Goal: Information Seeking & Learning: Find specific fact

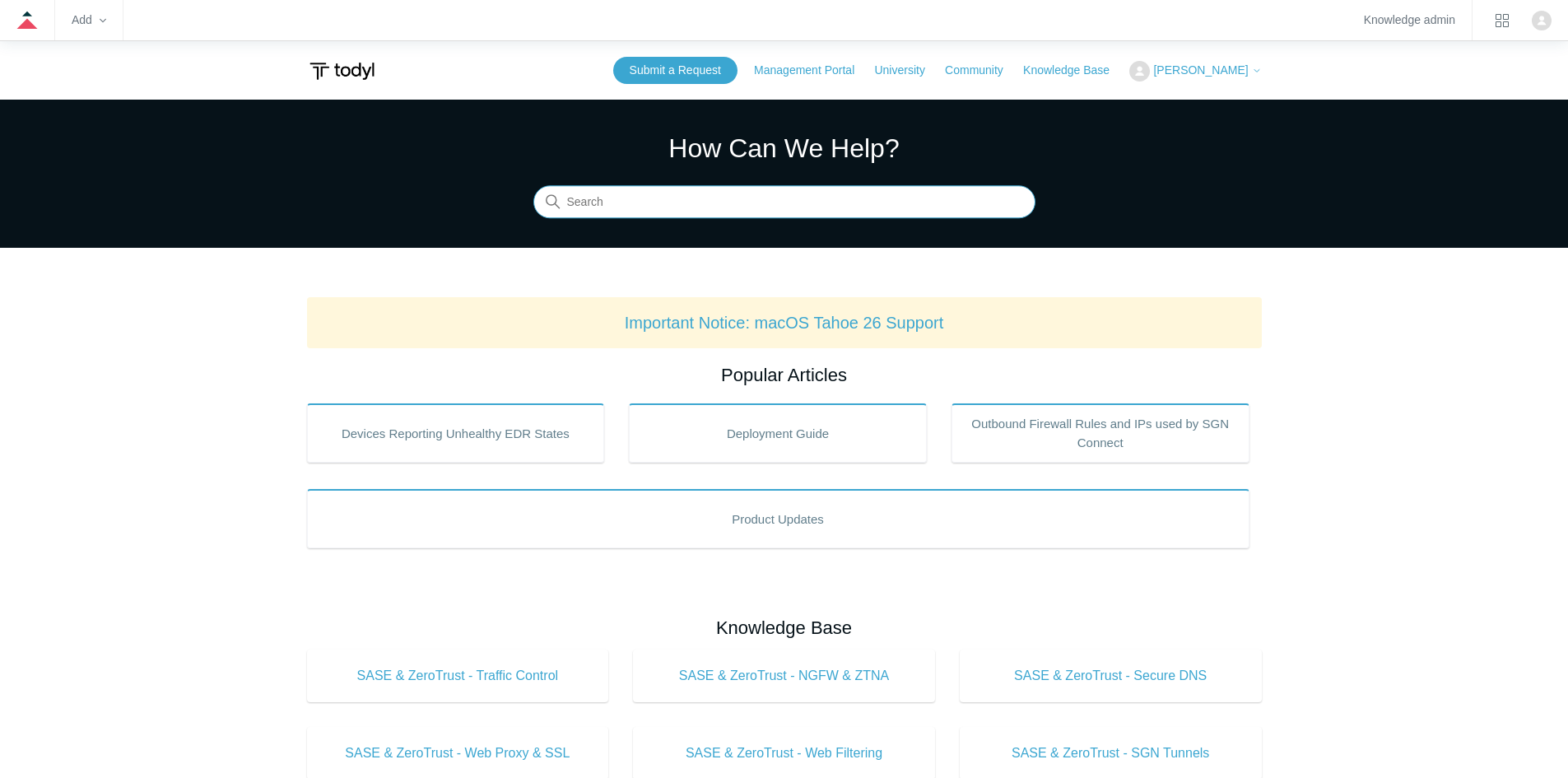
click at [651, 206] on input "Search" at bounding box center [784, 202] width 502 height 33
type input "flood protec"
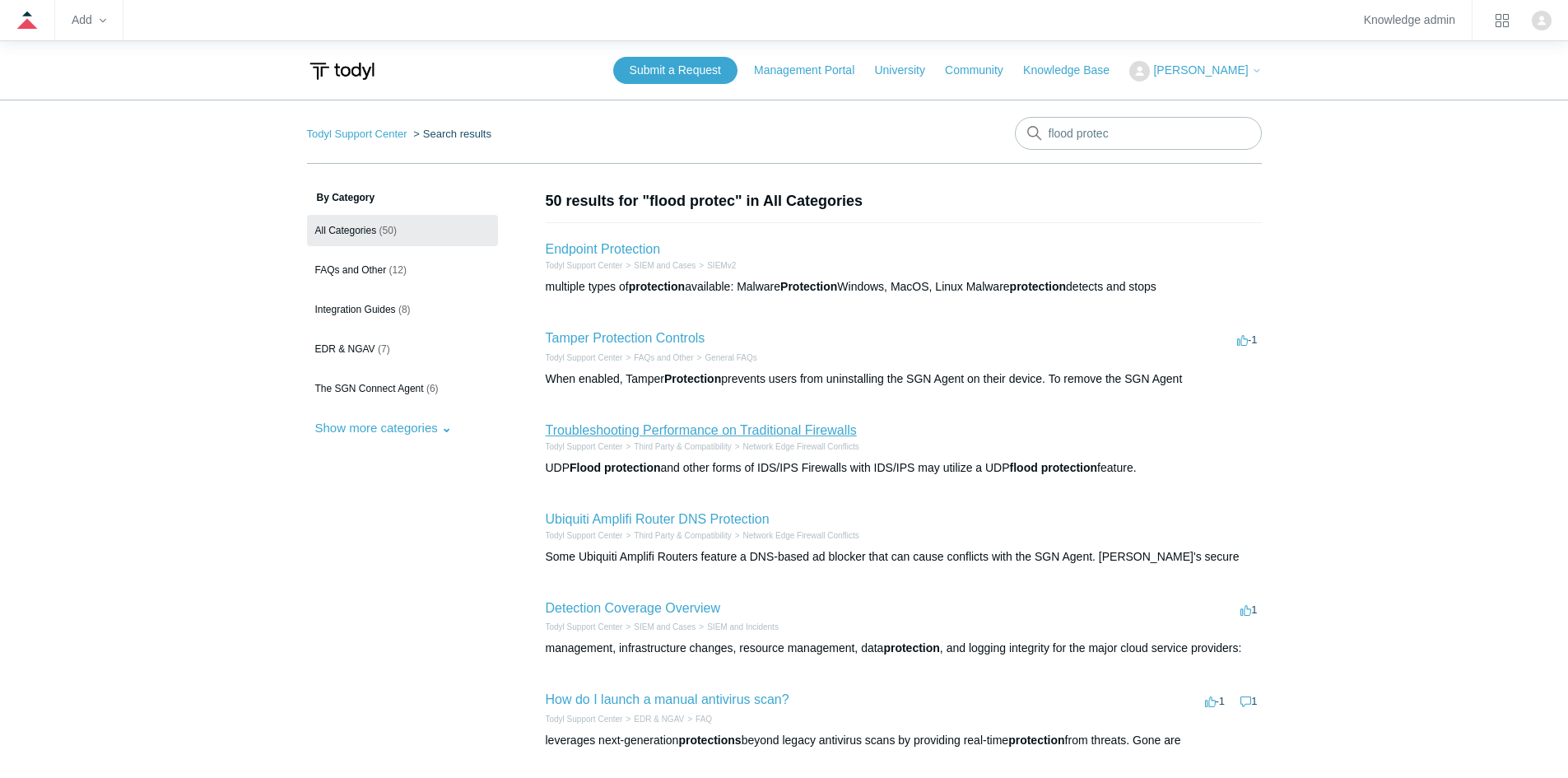
click at [627, 426] on link "Troubleshooting Performance on Traditional Firewalls" at bounding box center [702, 430] width 311 height 14
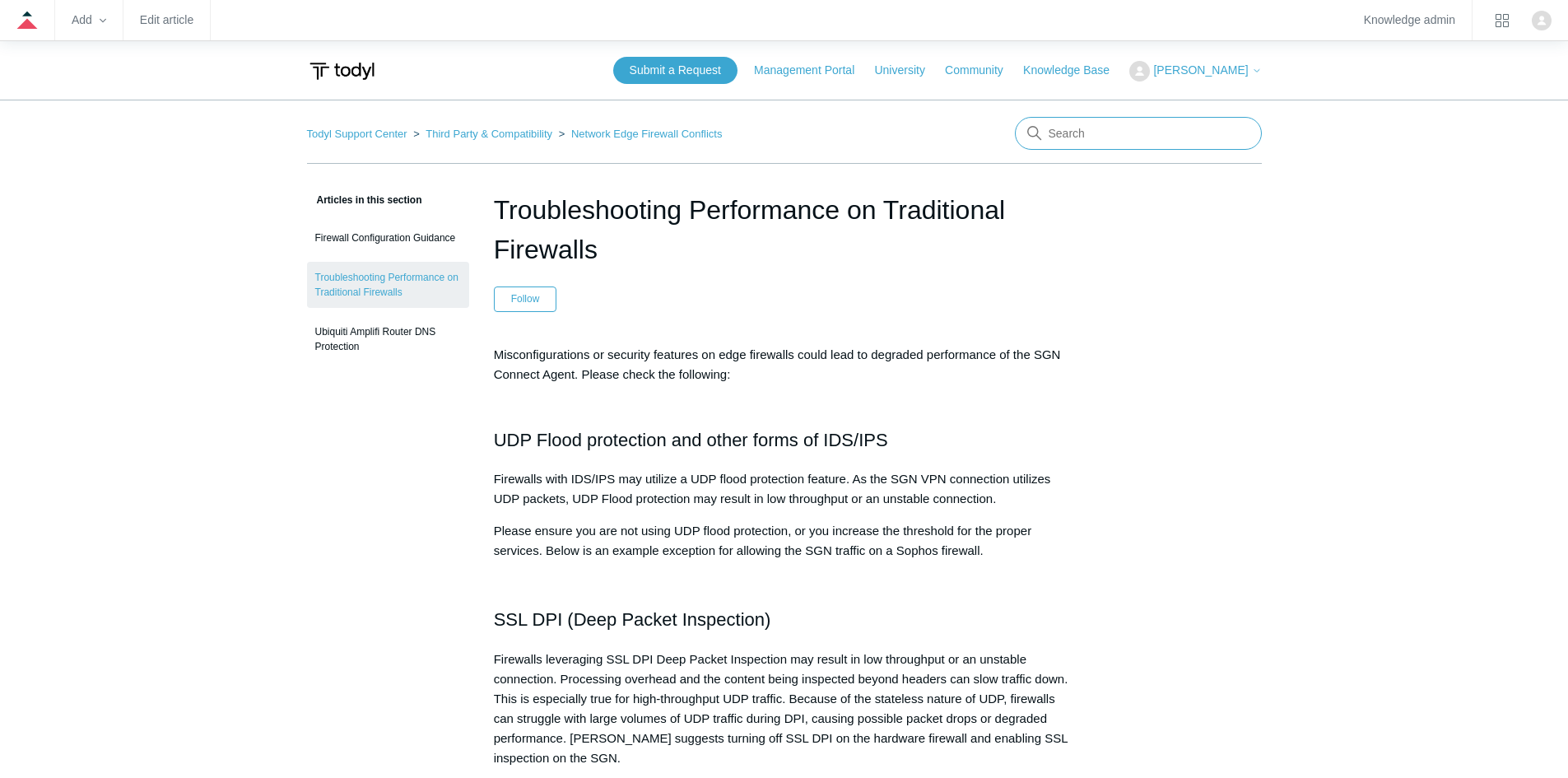
click at [1077, 132] on input "Search" at bounding box center [1138, 133] width 247 height 33
type input "sentinal"
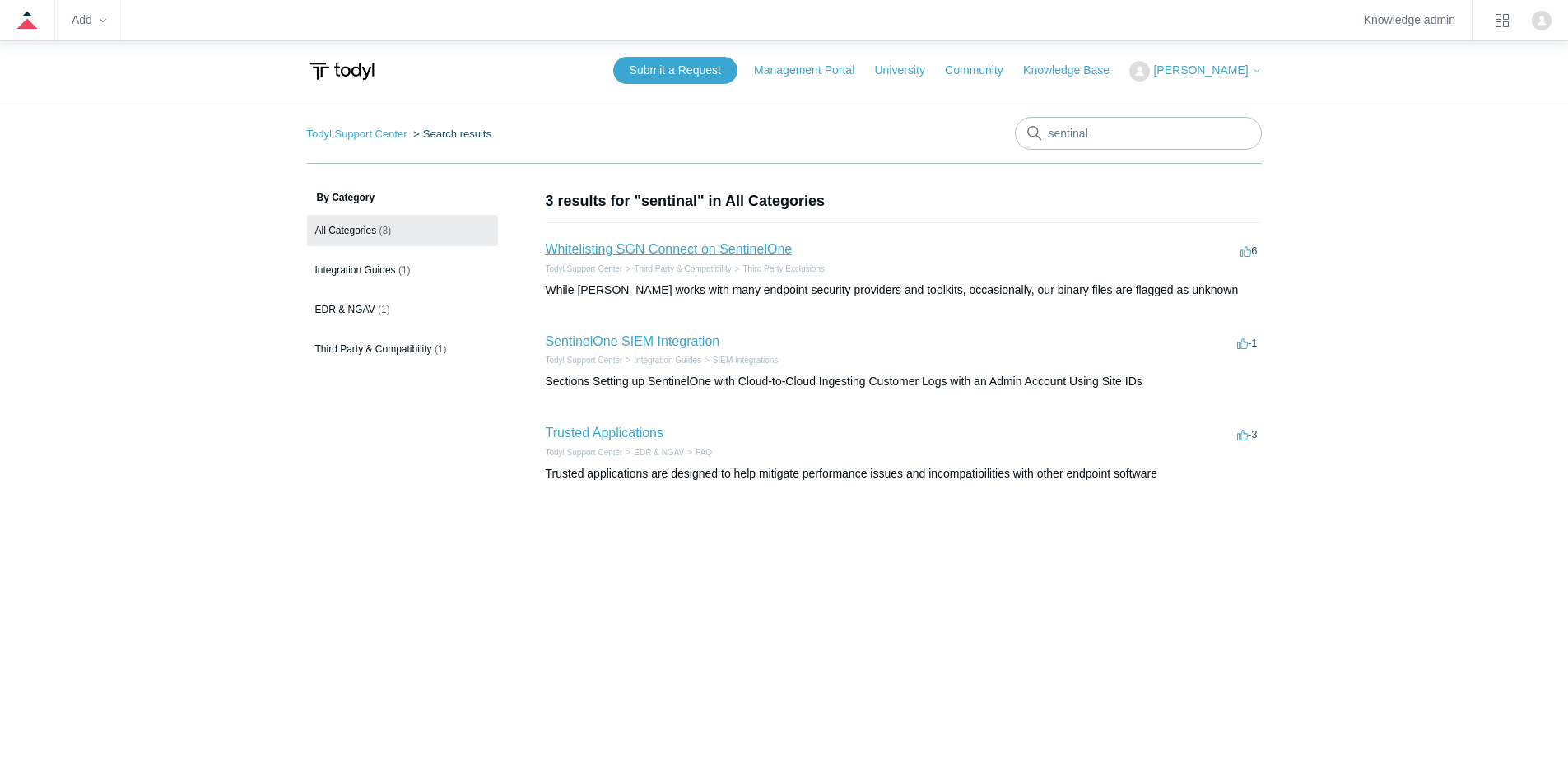
click at [757, 252] on link "Whitelisting SGN Connect on SentinelOne" at bounding box center [669, 248] width 247 height 14
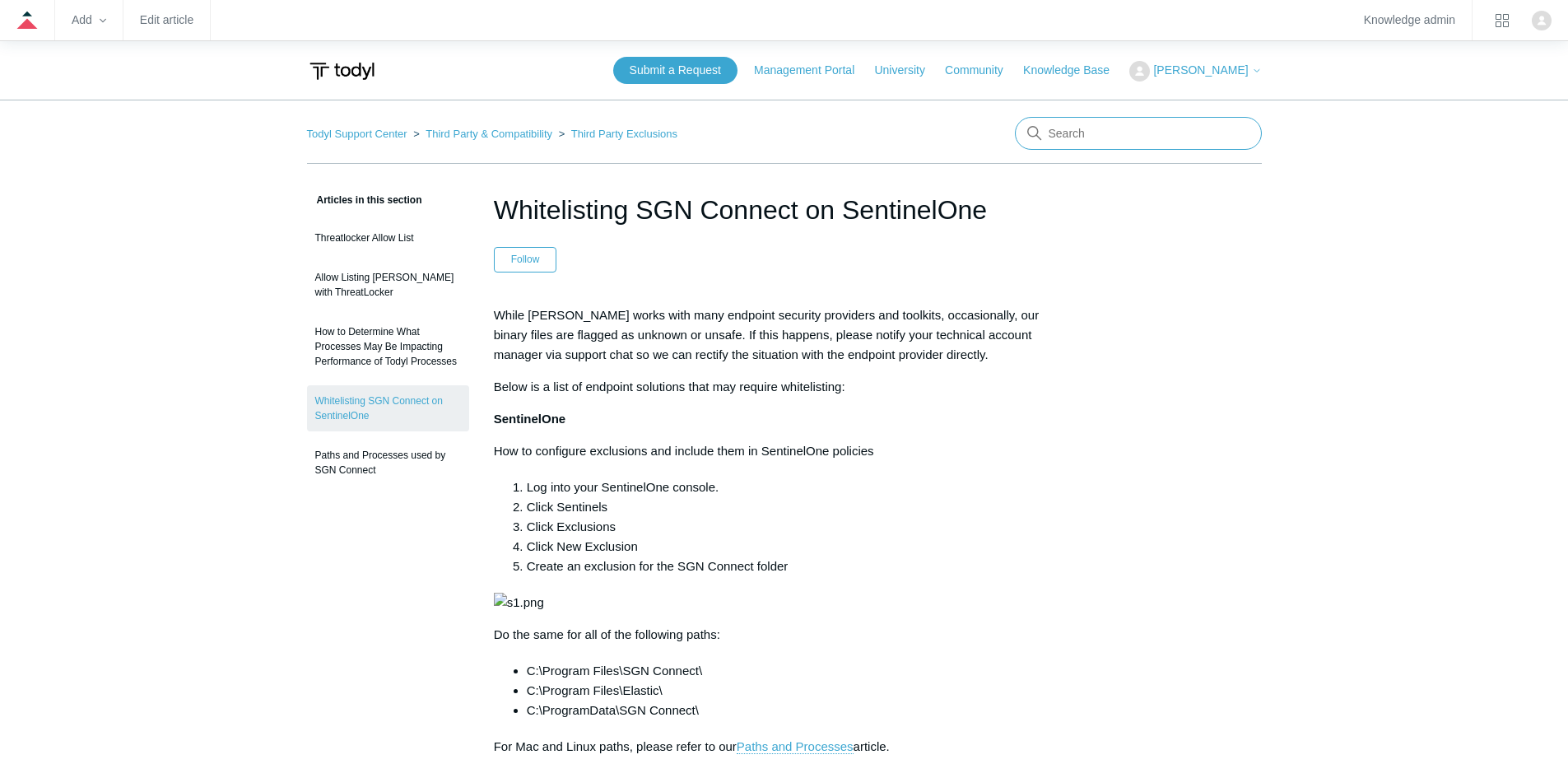
click at [1089, 130] on input "Search" at bounding box center [1138, 133] width 247 height 33
type input "threatlocker"
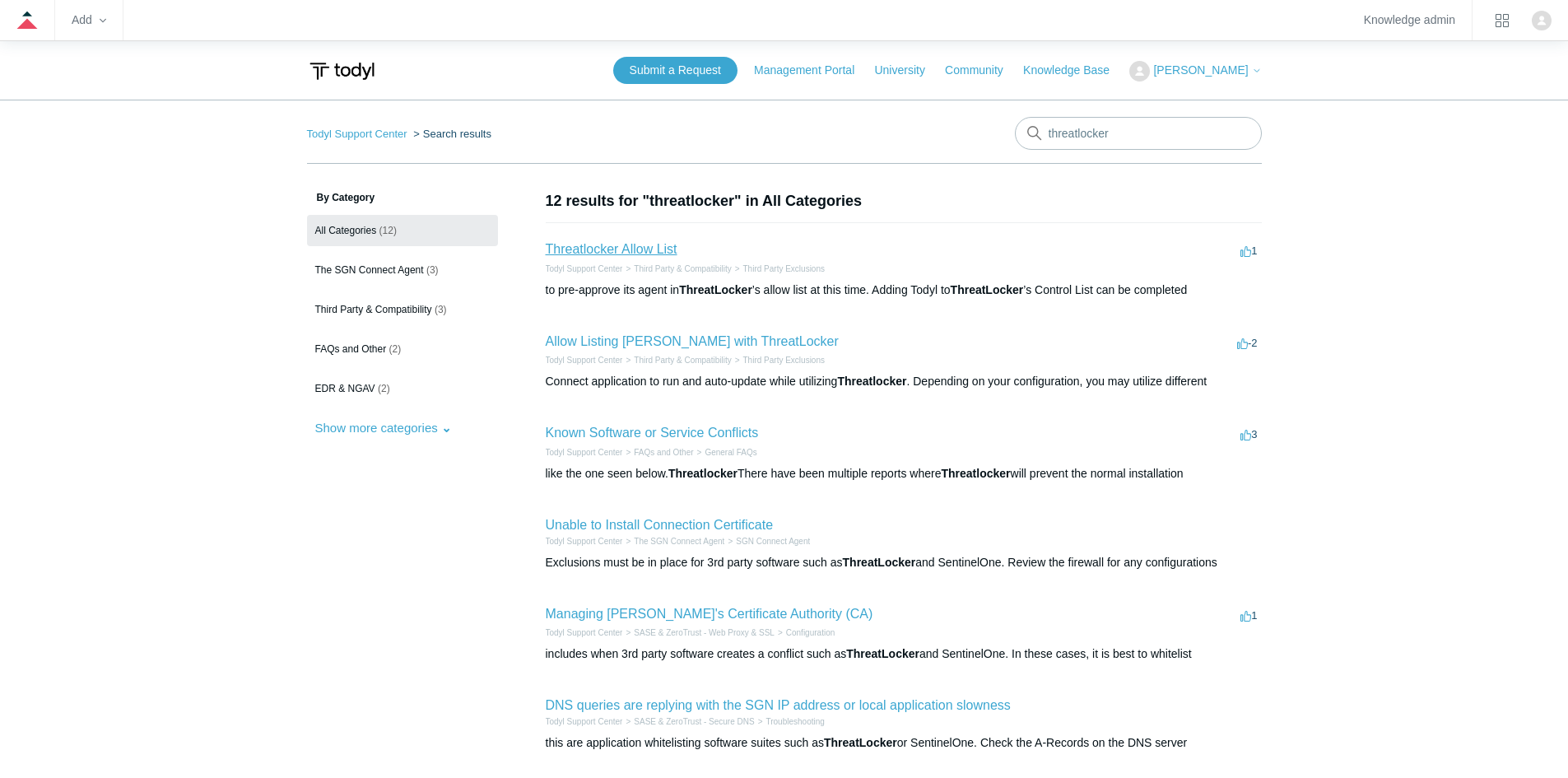
click at [631, 248] on link "Threatlocker Allow List" at bounding box center [612, 248] width 131 height 14
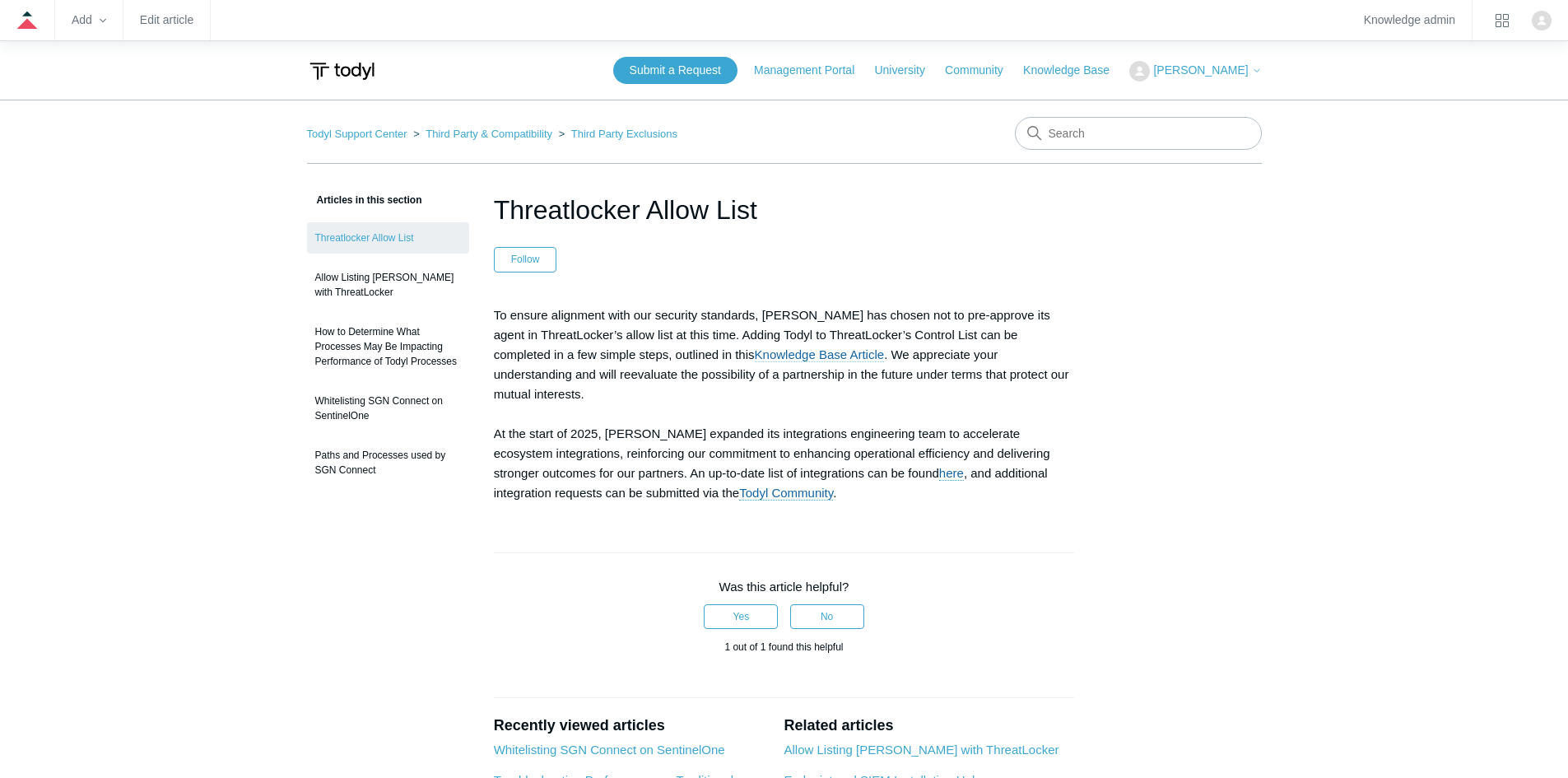
click at [755, 349] on link "Knowledge Base Article" at bounding box center [820, 354] width 131 height 14
drag, startPoint x: 478, startPoint y: 360, endPoint x: 630, endPoint y: 358, distance: 152.0
click at [630, 358] on article "Threatlocker Allow List Follow Not yet followed by anyone To ensure alignment w…" at bounding box center [784, 660] width 630 height 939
drag, startPoint x: 870, startPoint y: 357, endPoint x: 1042, endPoint y: 360, distance: 172.0
click at [1042, 360] on p "To ensure alignment with our security standards, Todyl has chosen not to pre-ap…" at bounding box center [784, 404] width 581 height 197
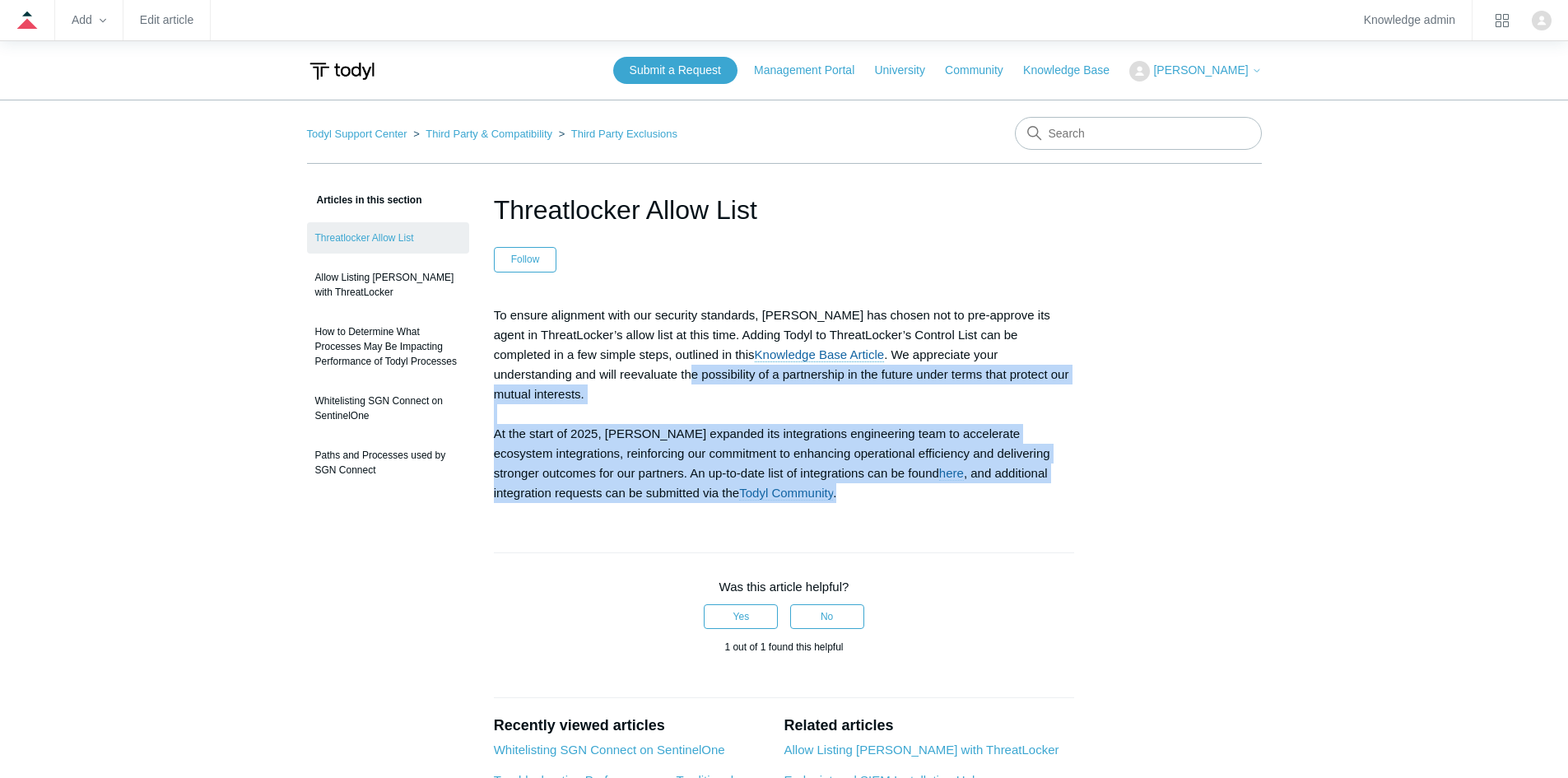
drag, startPoint x: 564, startPoint y: 383, endPoint x: 1117, endPoint y: 467, distance: 559.3
click at [1117, 467] on div "Articles in this section Threatlocker Allow List Allow Listing Todyl with Threa…" at bounding box center [785, 660] width 955 height 939
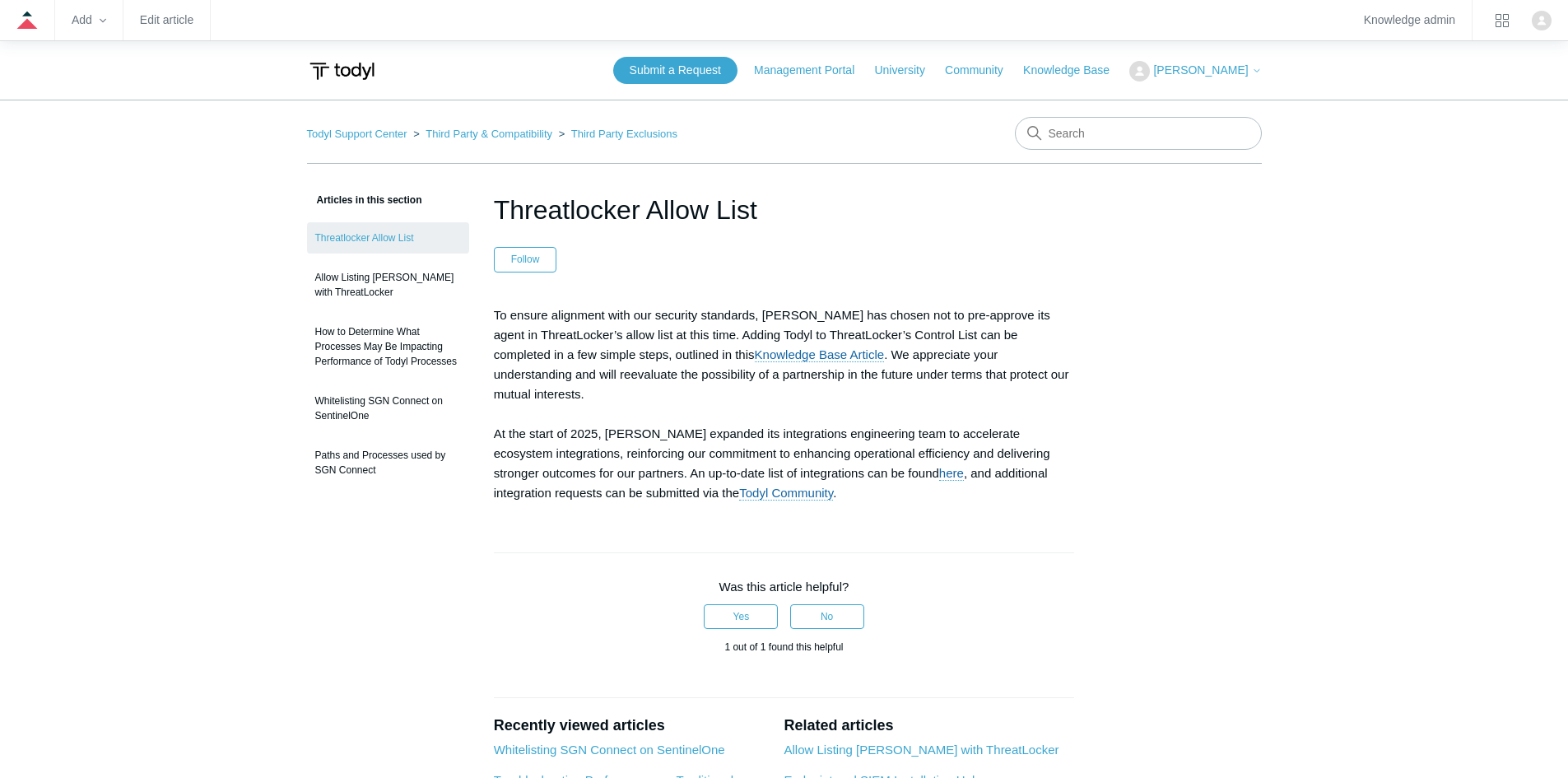
click at [525, 488] on article "Threatlocker Allow List Follow Not yet followed by anyone To ensure alignment w…" at bounding box center [784, 660] width 630 height 939
click at [940, 466] on link "here" at bounding box center [952, 473] width 25 height 14
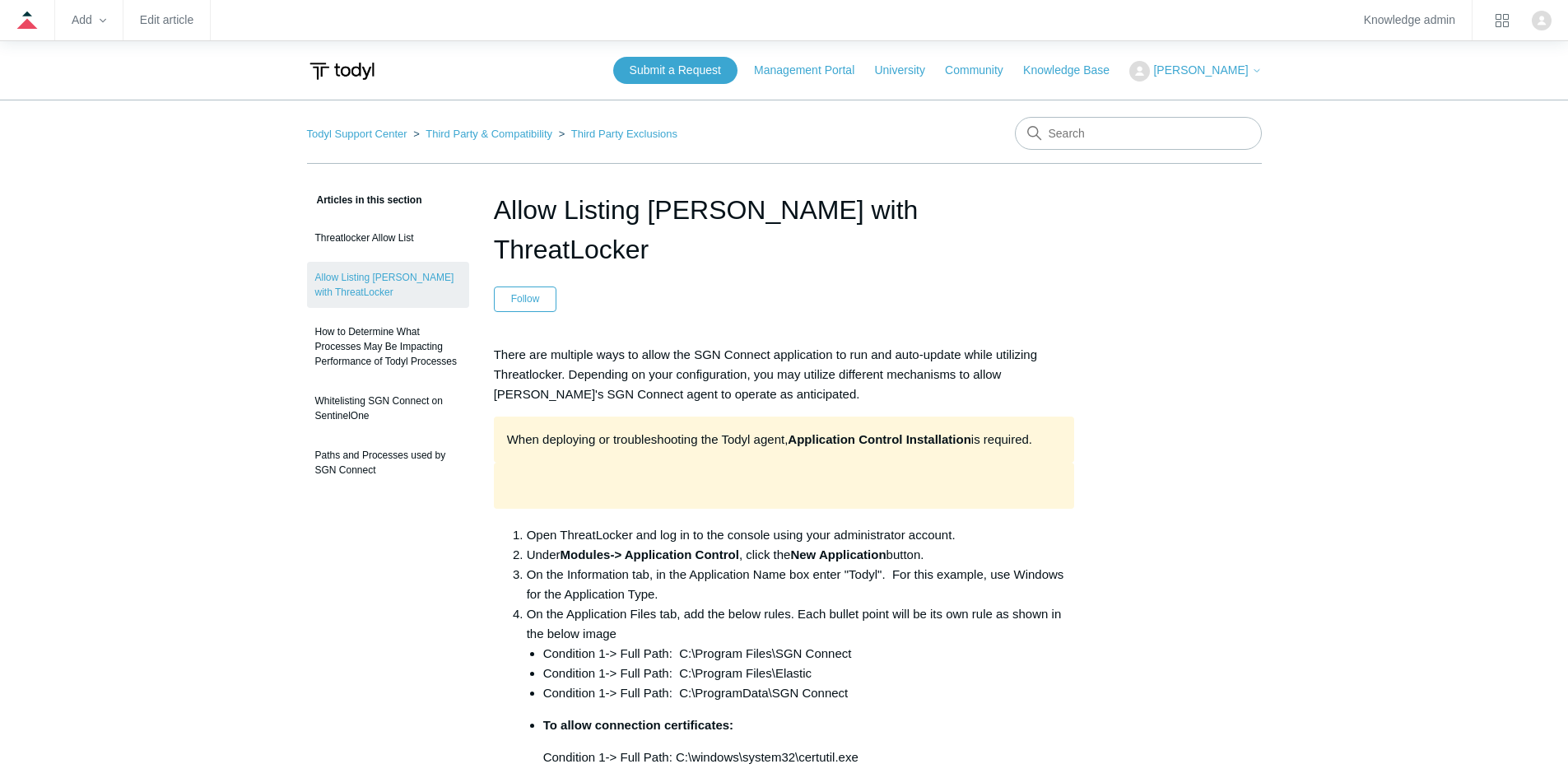
click at [1089, 137] on input "Search" at bounding box center [1138, 133] width 247 height 33
type input "threat"
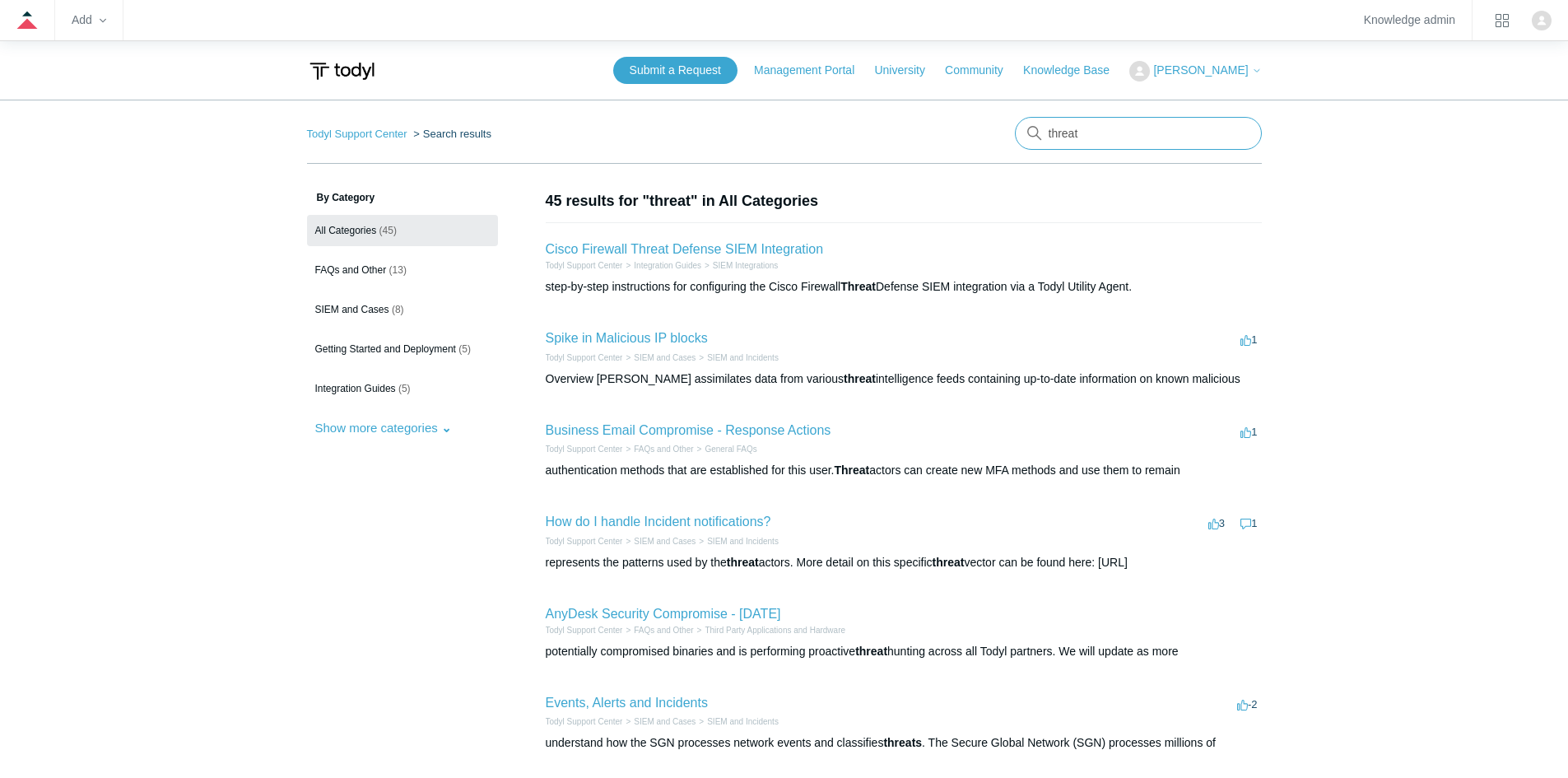
click at [1102, 141] on input "threat" at bounding box center [1138, 133] width 247 height 33
type input "threatlocker"
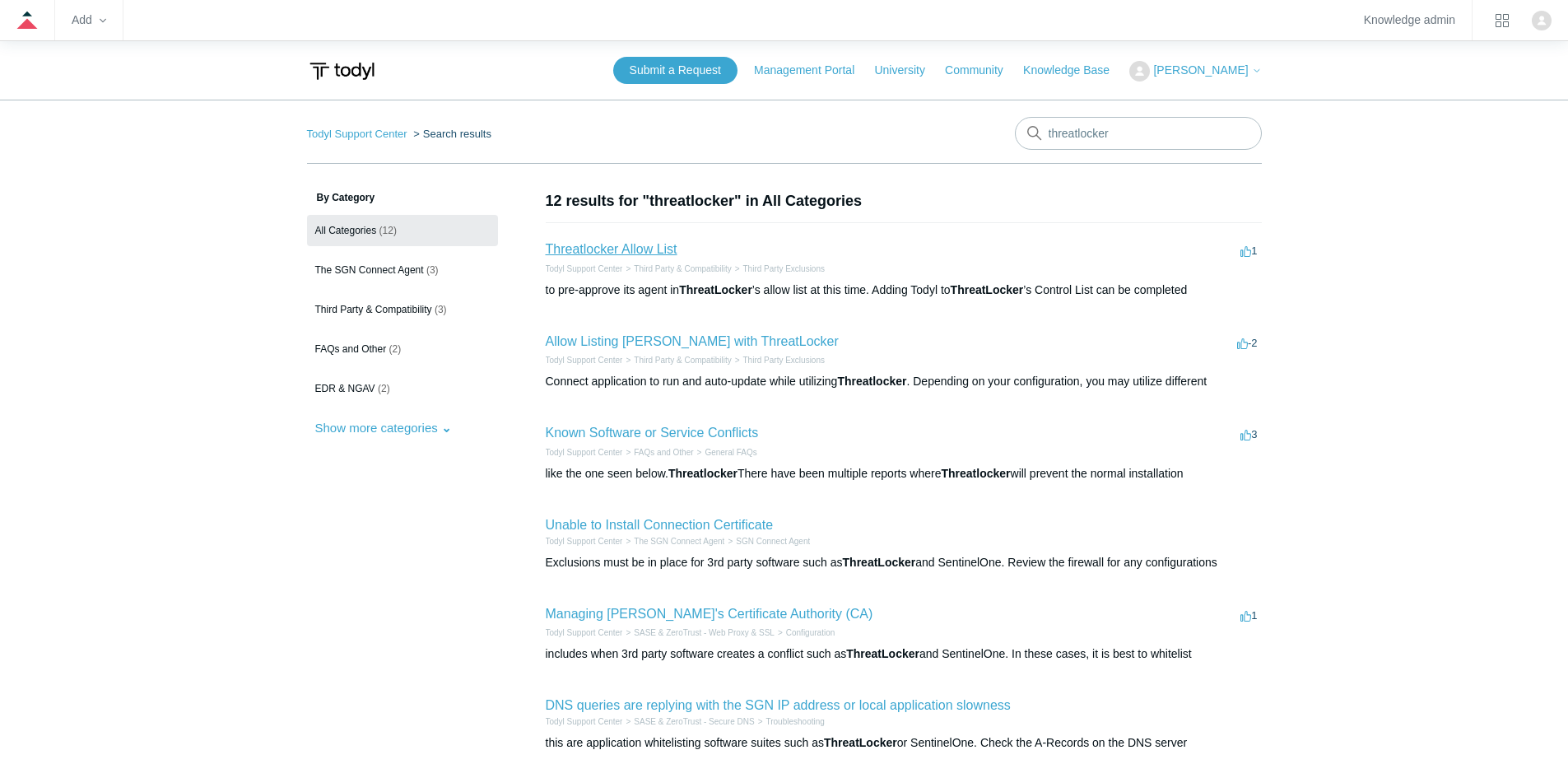
click at [566, 246] on link "Threatlocker Allow List" at bounding box center [612, 248] width 131 height 14
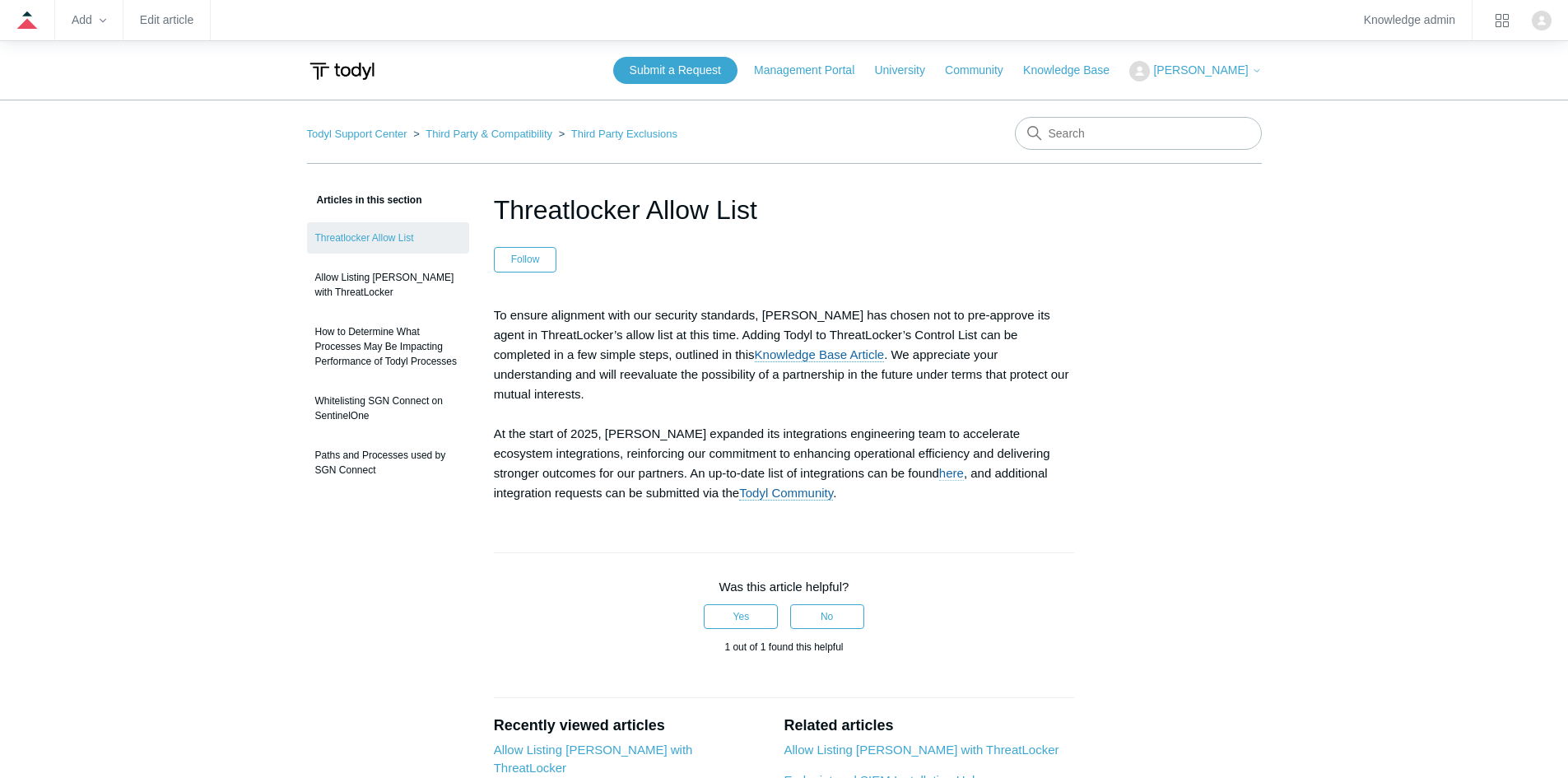
click at [940, 466] on link "here" at bounding box center [952, 473] width 25 height 14
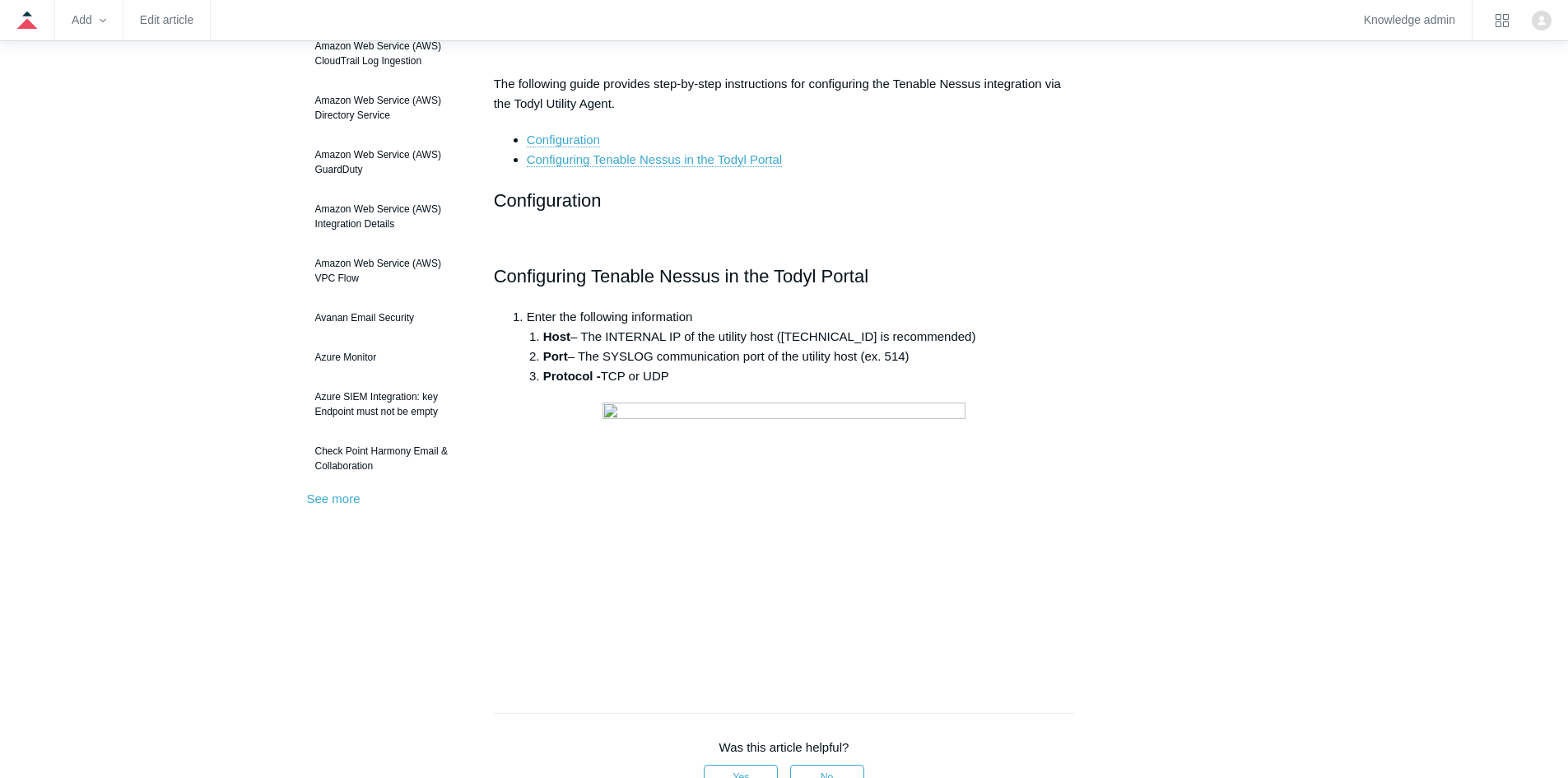
scroll to position [246, 0]
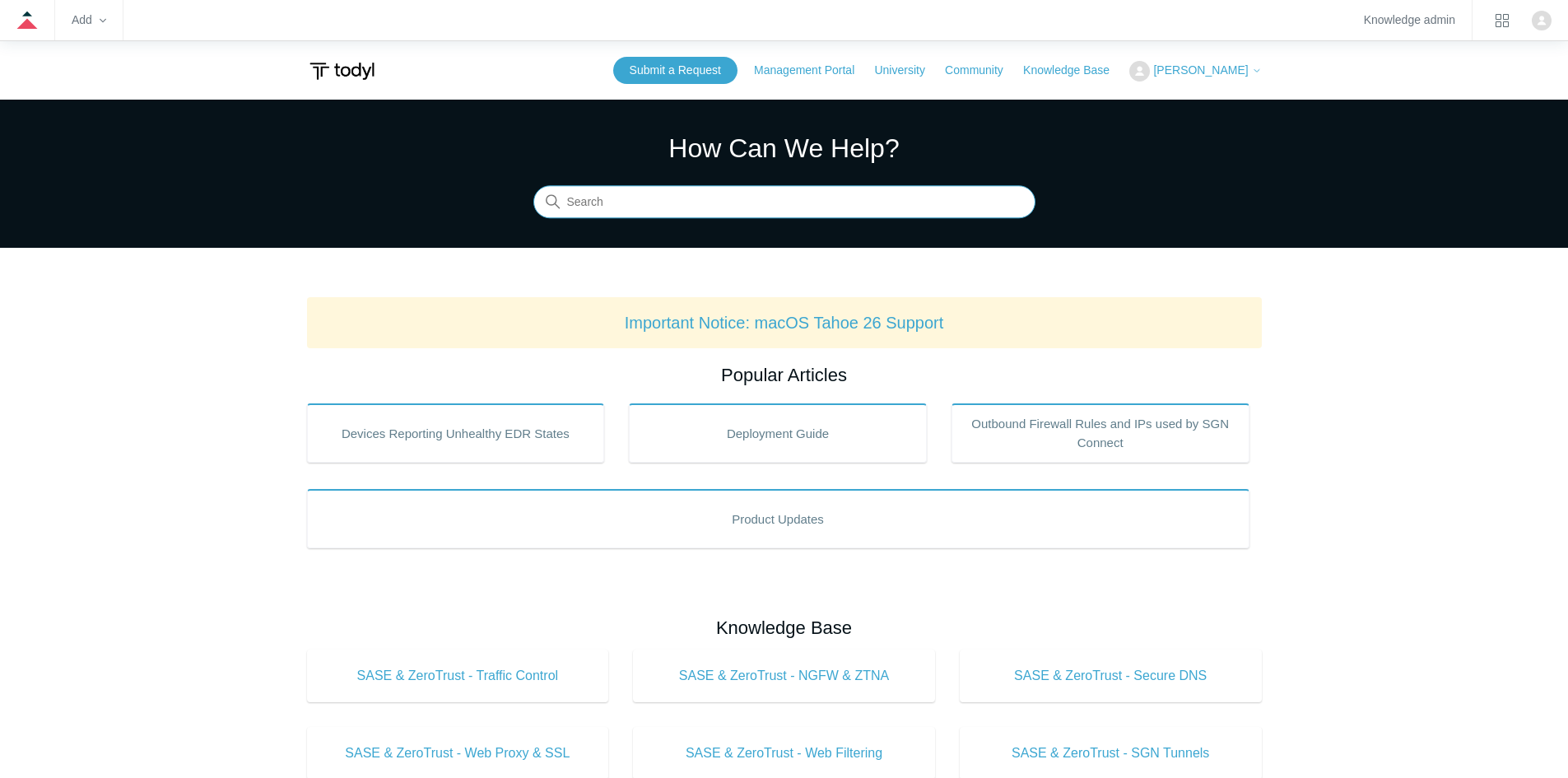
click at [631, 197] on input "Search" at bounding box center [784, 202] width 502 height 33
type input "itgl"
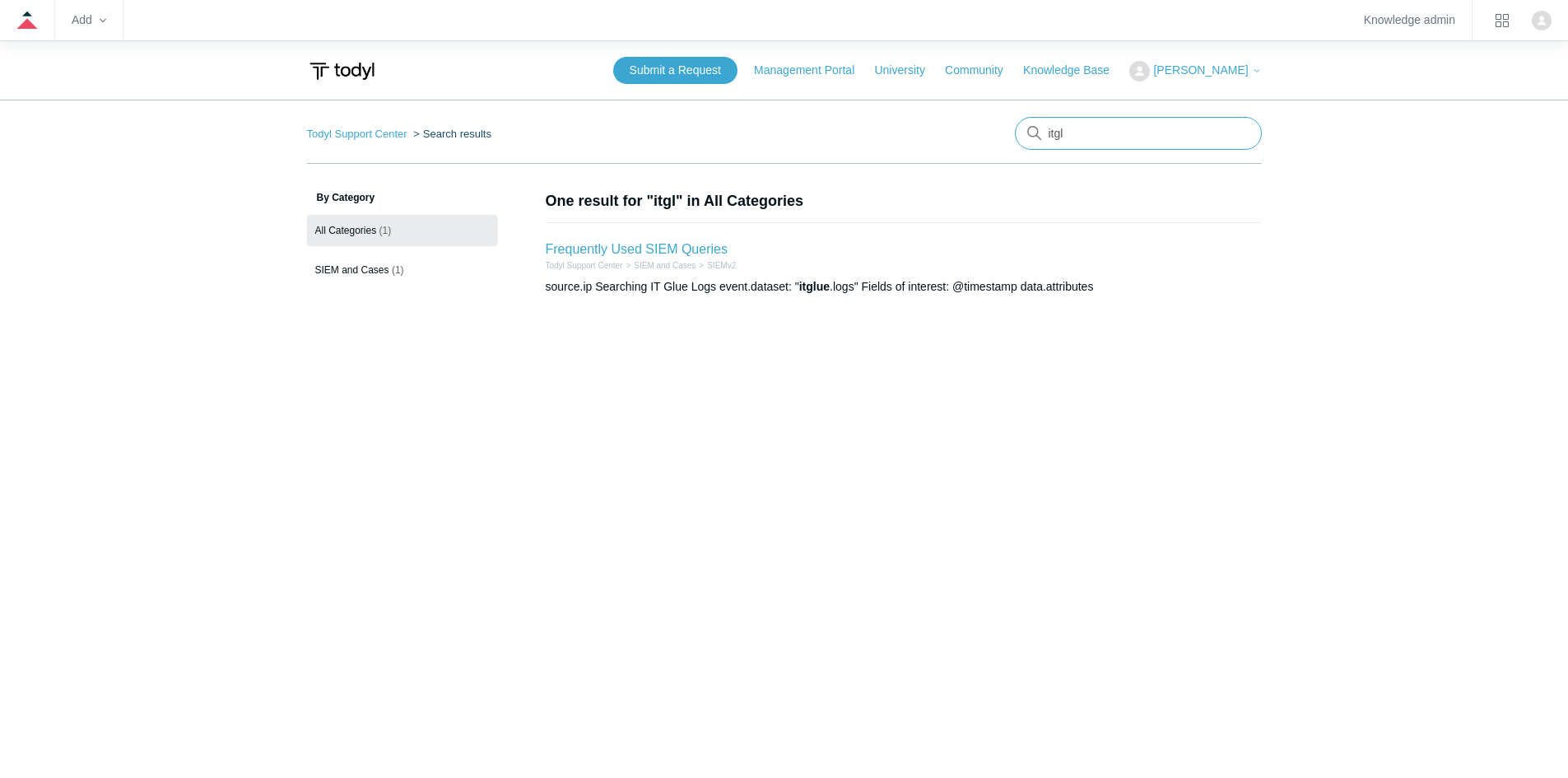
click at [1074, 137] on input "itgl" at bounding box center [1138, 133] width 247 height 33
type input "itglue"
click at [1100, 130] on input "itglue" at bounding box center [1138, 133] width 247 height 33
type input "i"
type input "glue"
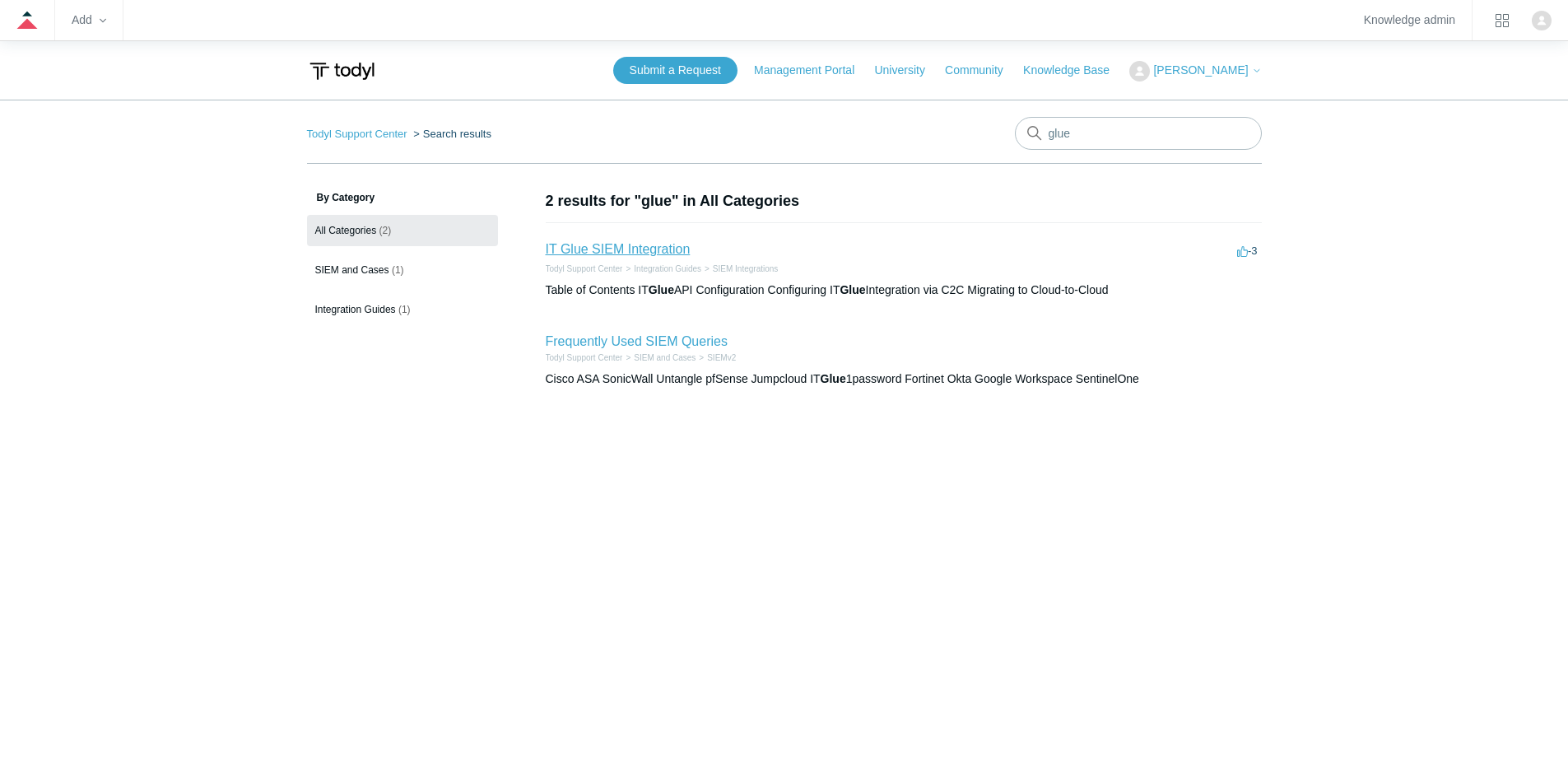
click at [623, 251] on link "IT Glue SIEM Integration" at bounding box center [619, 248] width 145 height 14
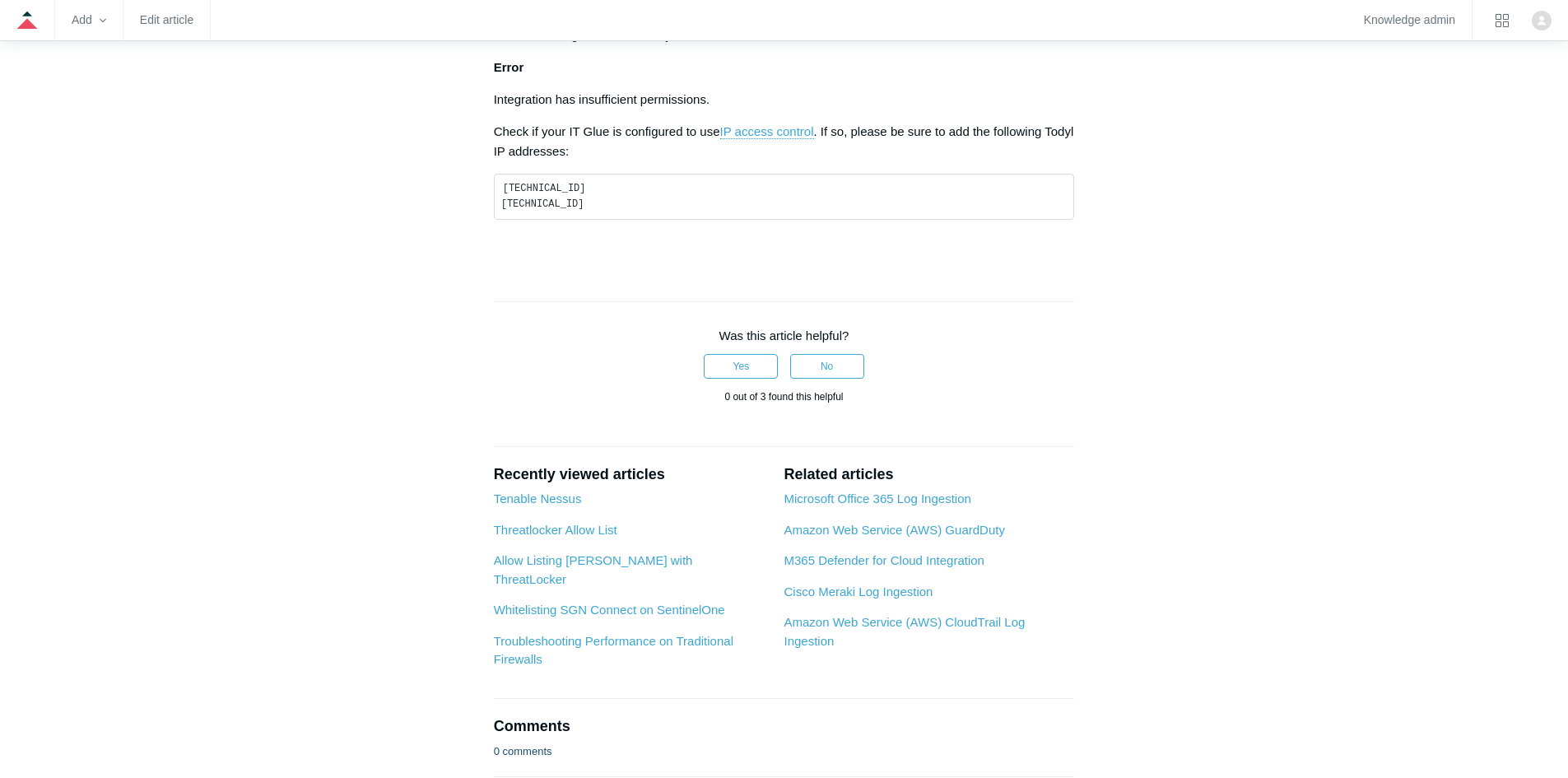
scroll to position [1234, 0]
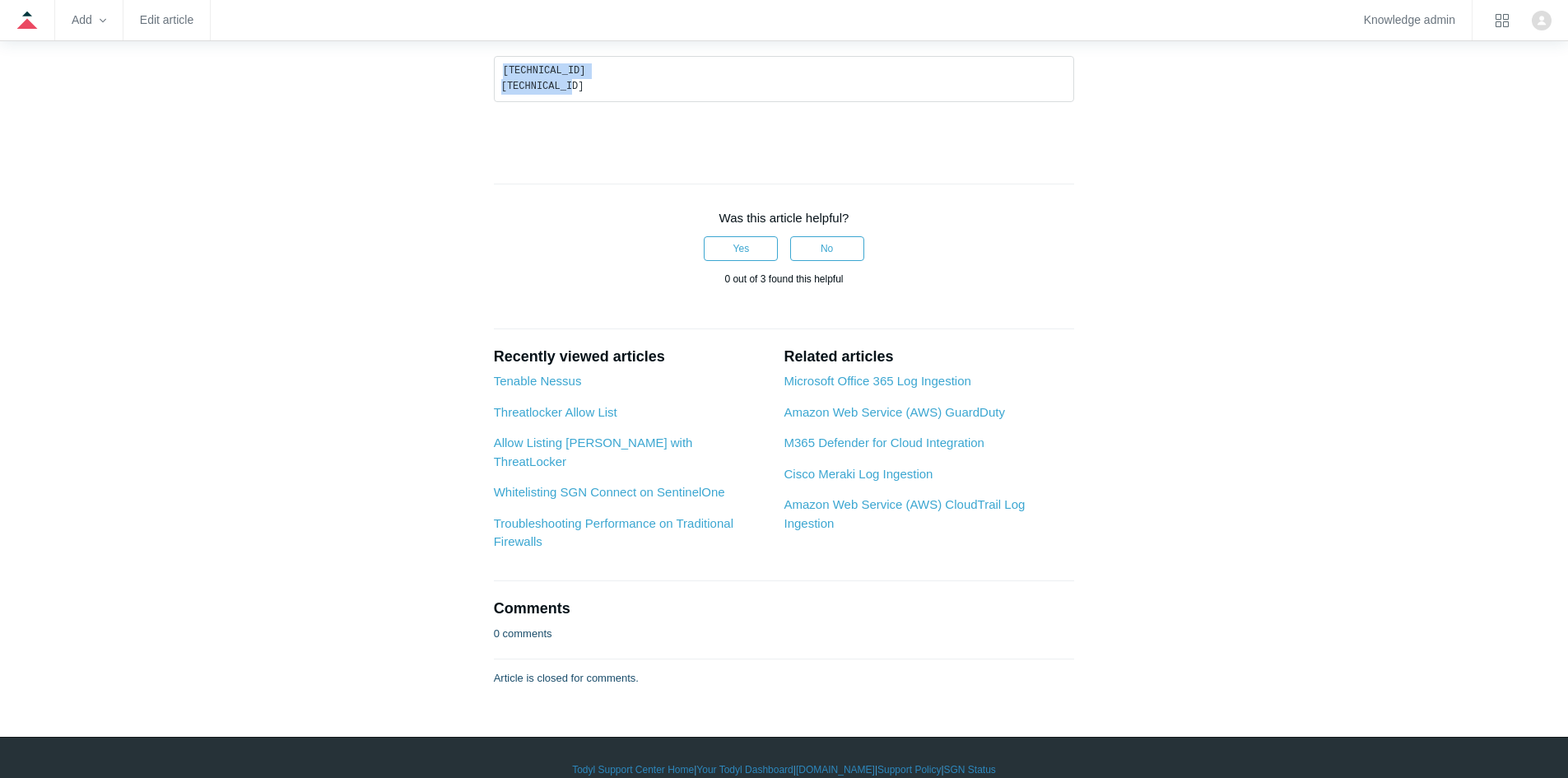
drag, startPoint x: 593, startPoint y: 330, endPoint x: 502, endPoint y: 316, distance: 92.1
click at [502, 102] on pre "44.195.153.208 50.19.146.78" at bounding box center [784, 79] width 581 height 47
copy code "44.195.153.208 50.19.146.78"
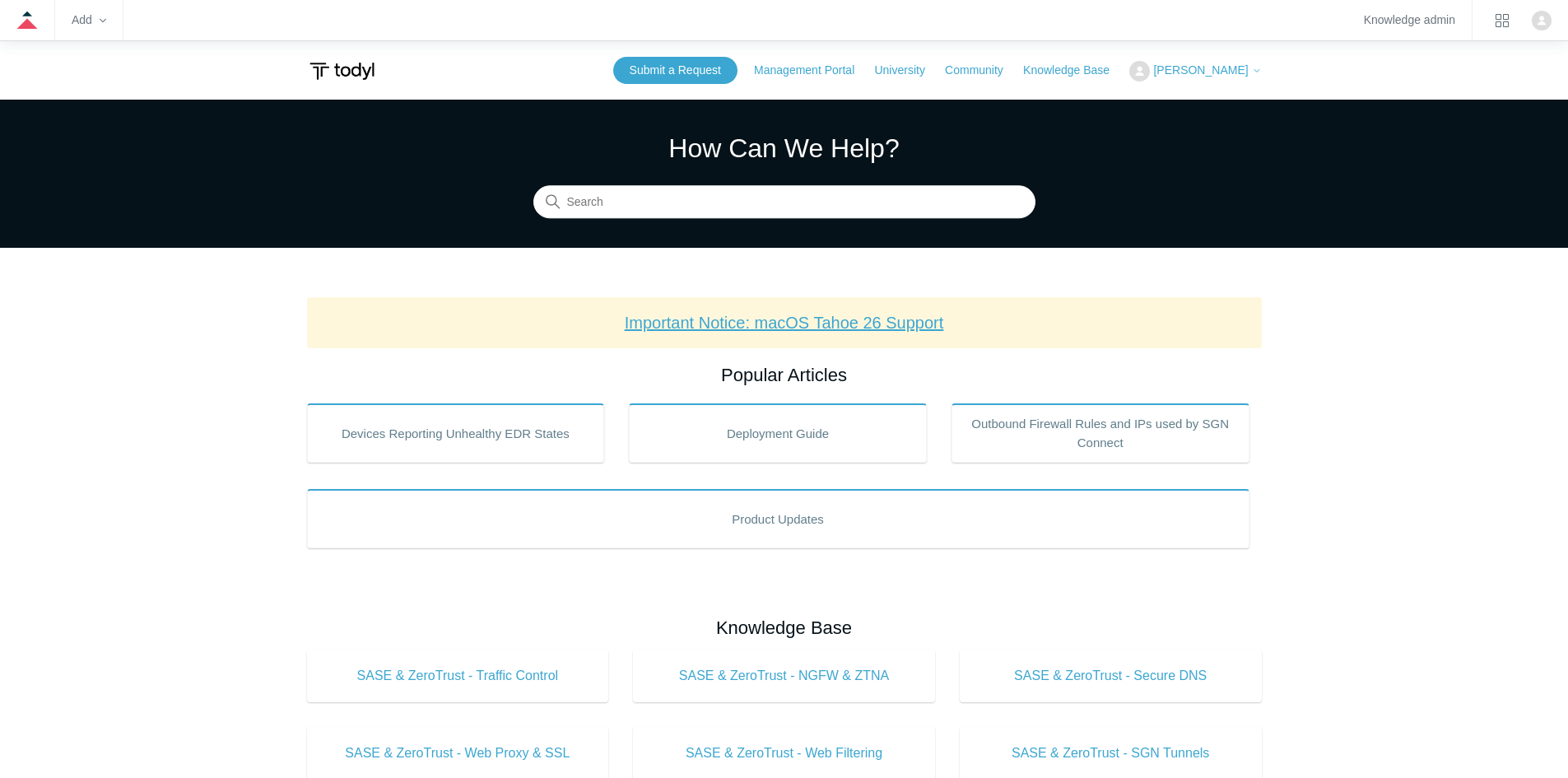
click at [694, 329] on link "Important Notice: macOS Tahoe 26 Support" at bounding box center [784, 322] width 319 height 18
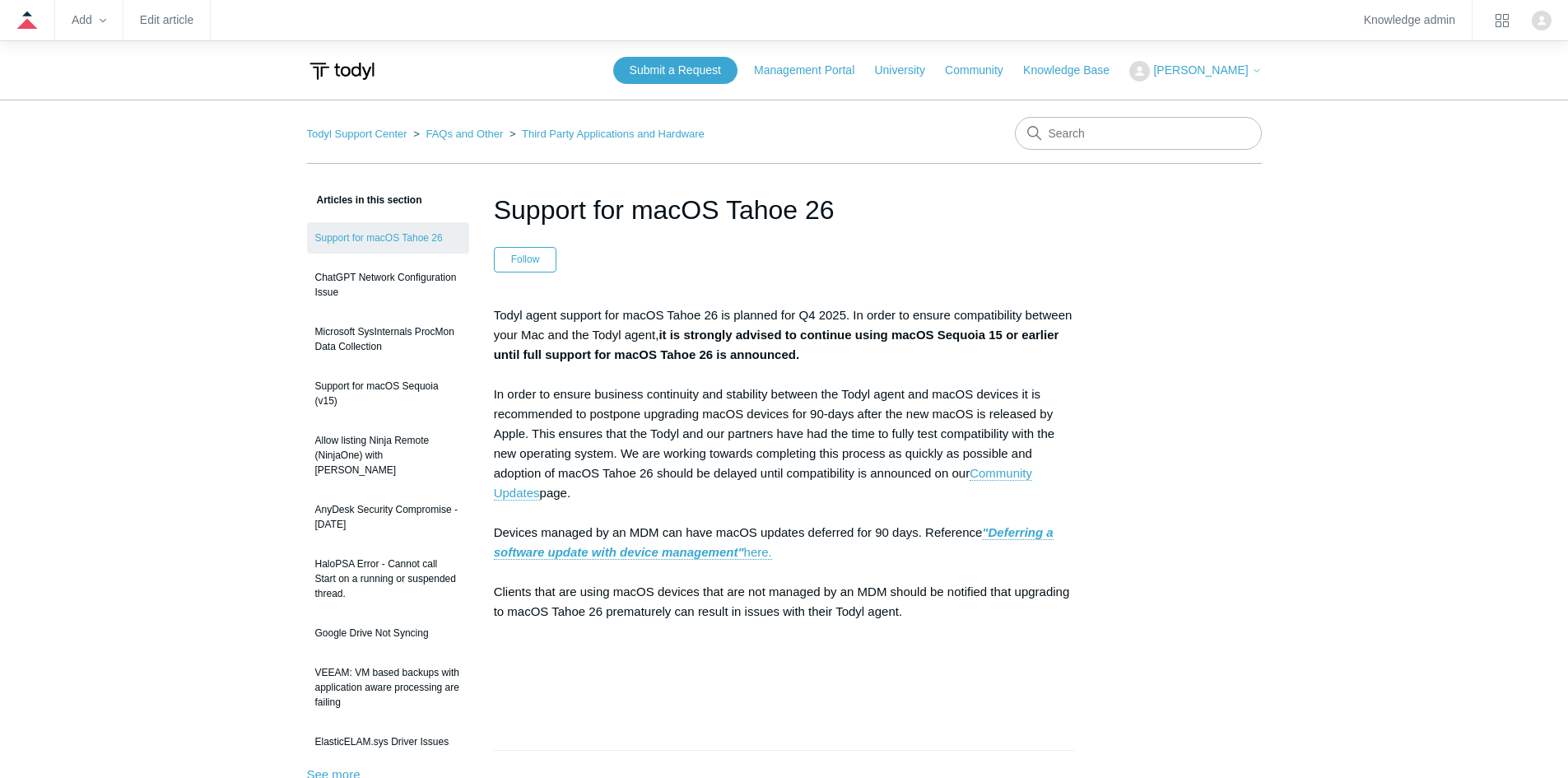
drag, startPoint x: 498, startPoint y: 216, endPoint x: 828, endPoint y: 208, distance: 330.1
click at [828, 208] on h1 "Support for macOS Tahoe 26" at bounding box center [784, 210] width 581 height 40
drag, startPoint x: 1238, startPoint y: 188, endPoint x: 1281, endPoint y: 192, distance: 43.2
click at [1238, 188] on div "Todyl Support Center FAQs and Other Third Party Applications and Hardware Artic…" at bounding box center [785, 676] width 955 height 1117
drag, startPoint x: 631, startPoint y: 217, endPoint x: 834, endPoint y: 201, distance: 203.6
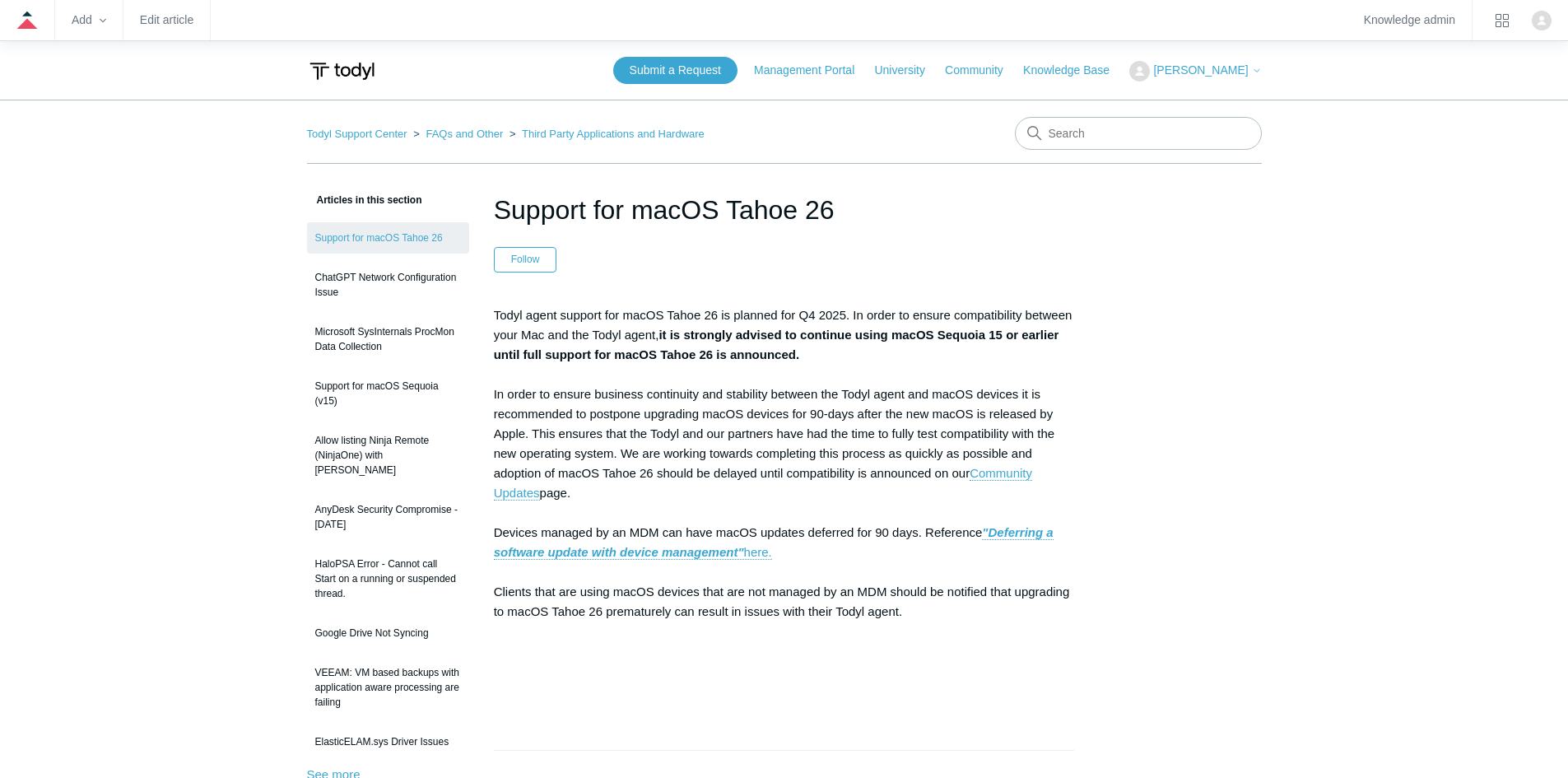
click at [834, 201] on h1 "Support for macOS Tahoe 26" at bounding box center [784, 210] width 581 height 40
copy h1 "macOS Tahoe 26"
